Goal: Transaction & Acquisition: Purchase product/service

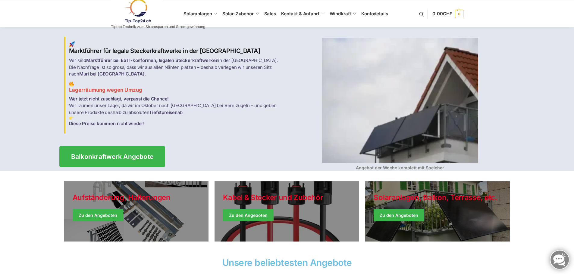
click at [120, 155] on span "Balkonkraftwerk Angebote" at bounding box center [112, 157] width 83 height 6
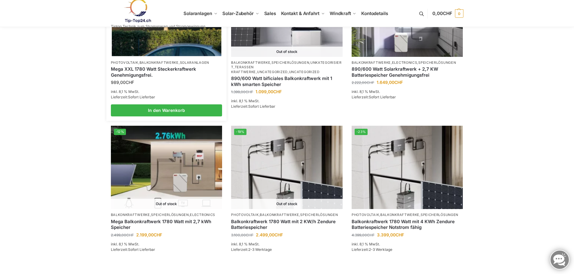
scroll to position [452, 0]
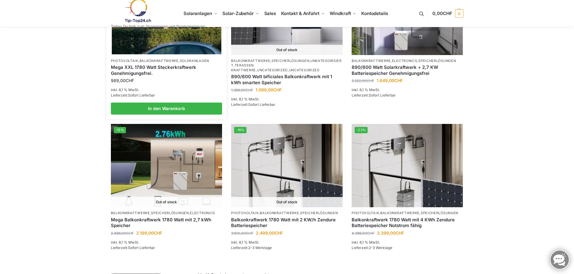
click at [159, 66] on link "Mega XXL 1780 Watt Steckerkraftwerk Genehmigungsfrei." at bounding box center [166, 70] width 111 height 12
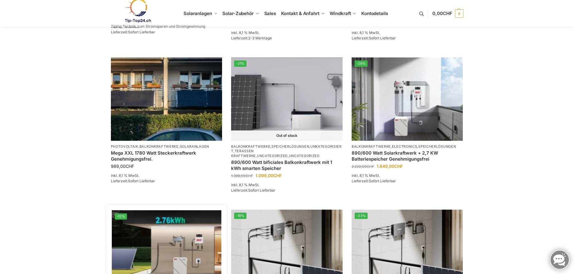
scroll to position [331, 0]
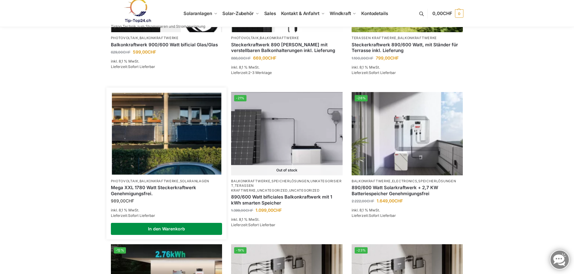
click at [160, 230] on link "In den Warenkorb" at bounding box center [166, 229] width 111 height 12
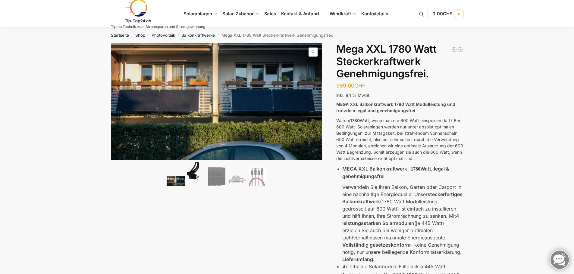
click at [190, 175] on img at bounding box center [196, 174] width 18 height 24
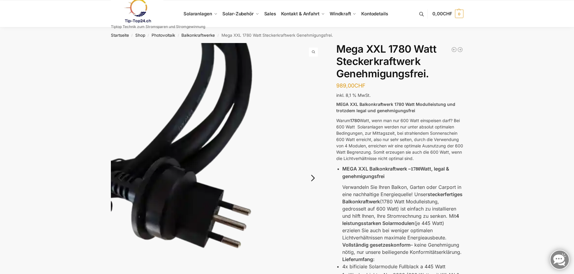
click at [314, 179] on link "Next" at bounding box center [312, 181] width 20 height 6
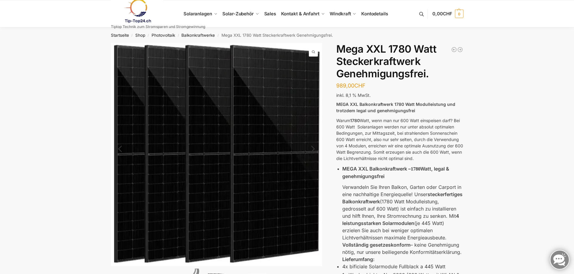
click at [314, 179] on img at bounding box center [216, 154] width 211 height 223
click at [325, 152] on div "🔍 Previous Next Beschreibung Zusätzliche Informationen 989,00 CHF In den Warenk…" at bounding box center [287, 245] width 378 height 404
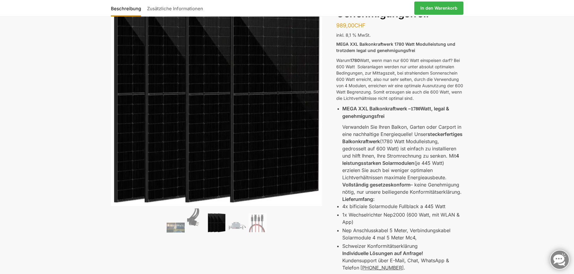
scroll to position [151, 0]
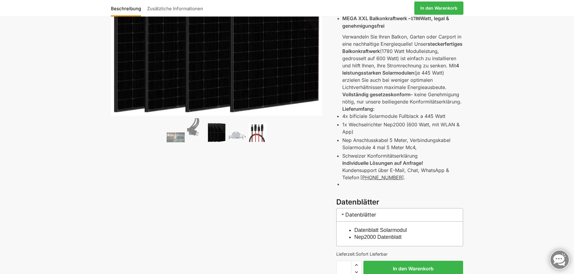
click at [257, 139] on img at bounding box center [257, 132] width 18 height 19
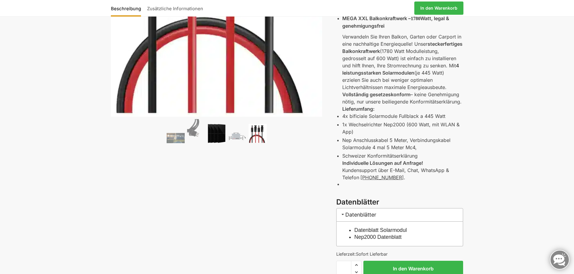
click at [215, 134] on img at bounding box center [217, 133] width 18 height 19
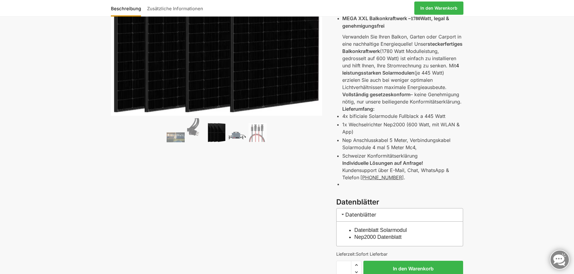
click at [237, 134] on img at bounding box center [237, 136] width 18 height 14
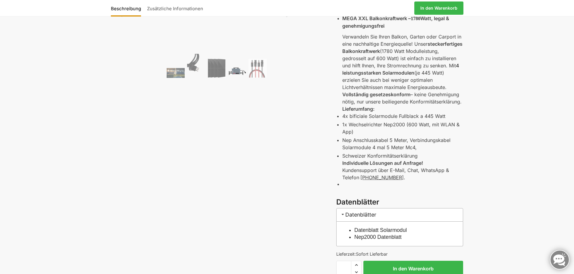
click at [239, 70] on img at bounding box center [237, 71] width 18 height 14
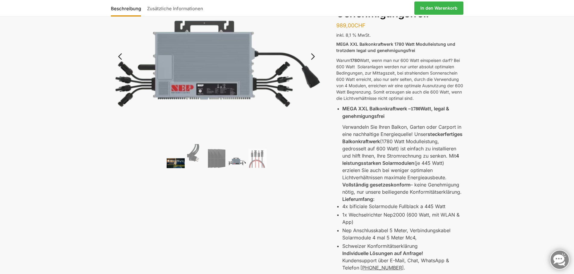
click at [178, 163] on img at bounding box center [176, 163] width 18 height 10
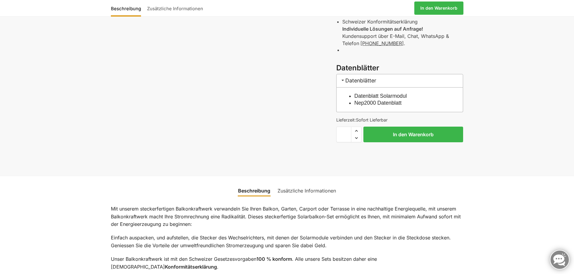
scroll to position [301, 0]
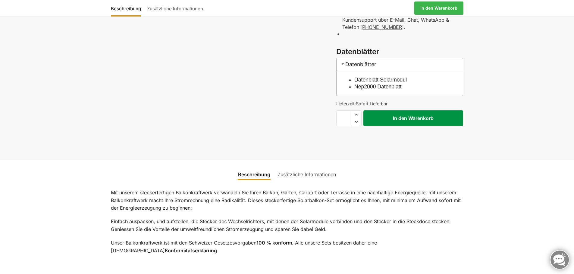
click at [422, 118] on button "In den Warenkorb" at bounding box center [413, 119] width 100 height 16
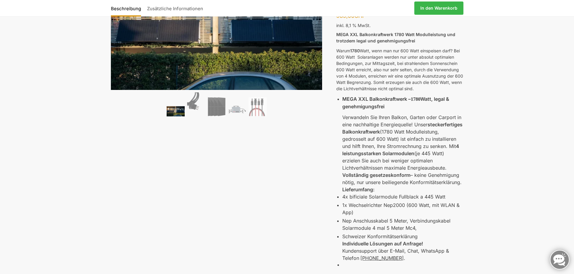
scroll to position [0, 0]
